Goal: Information Seeking & Learning: Find specific fact

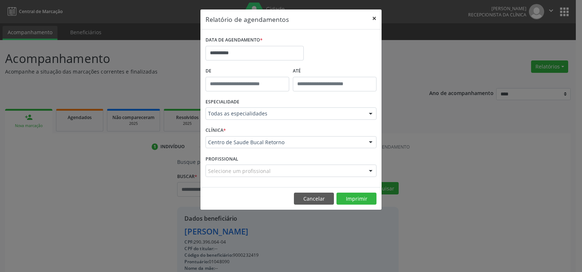
click at [374, 19] on button "×" at bounding box center [374, 18] width 15 height 18
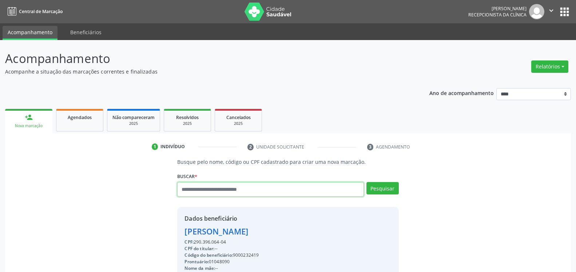
click at [227, 187] on input "text" at bounding box center [270, 189] width 186 height 15
type input "**********"
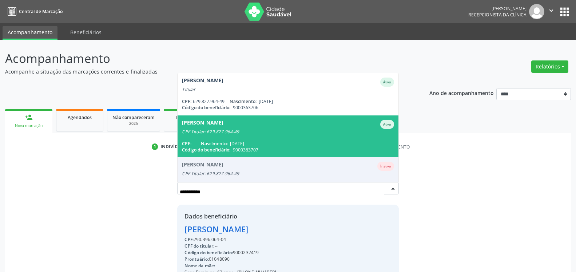
click at [229, 129] on div "CPF Titular: 629.827.964-49" at bounding box center [288, 132] width 212 height 6
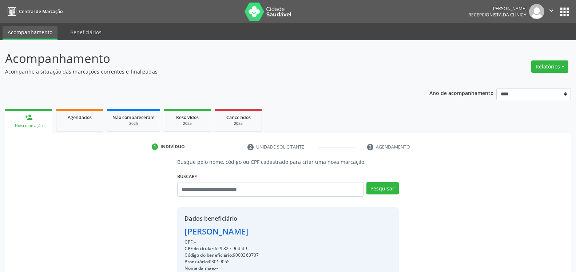
drag, startPoint x: 183, startPoint y: 232, endPoint x: 290, endPoint y: 231, distance: 107.0
click at [290, 231] on div "Dados beneficiário [PERSON_NAME] CPF: -- CPF do titular: 629.827.964-49 Código …" at bounding box center [287, 277] width 221 height 140
copy div "[PERSON_NAME]"
click at [226, 193] on input "text" at bounding box center [270, 189] width 186 height 15
type input "**********"
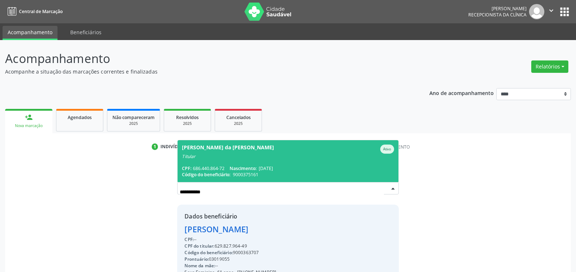
click at [219, 159] on div "Titular" at bounding box center [288, 157] width 212 height 6
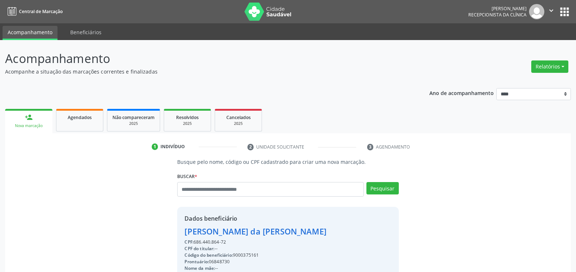
drag, startPoint x: 188, startPoint y: 233, endPoint x: 313, endPoint y: 233, distance: 125.2
click at [313, 233] on div "Dados beneficiário [PERSON_NAME] CPF: 686.440.864-72 CPF do titular: -- Código …" at bounding box center [287, 277] width 221 height 140
copy div "[PERSON_NAME] da [PERSON_NAME]"
click at [267, 194] on input "text" at bounding box center [270, 189] width 186 height 15
type input "**********"
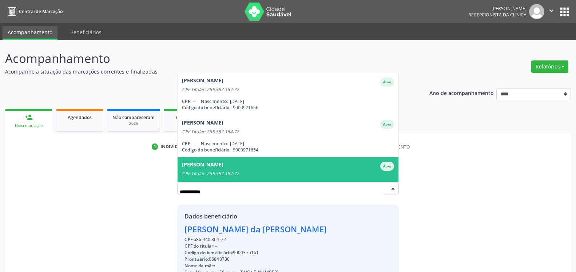
click at [223, 164] on div "[PERSON_NAME]" at bounding box center [202, 166] width 41 height 9
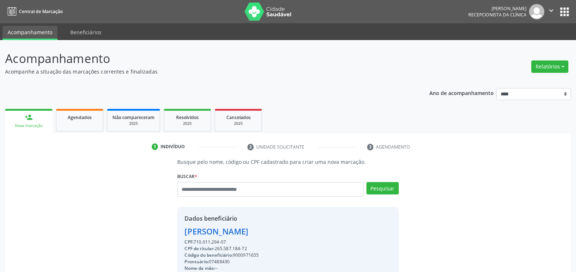
drag, startPoint x: 184, startPoint y: 231, endPoint x: 326, endPoint y: 235, distance: 141.6
click at [326, 235] on div "Dados beneficiário [PERSON_NAME] CPF: 710.011.294-07 CPF do titular: 265.587.18…" at bounding box center [287, 277] width 221 height 140
copy div "[PERSON_NAME]"
